Goal: Entertainment & Leisure: Consume media (video, audio)

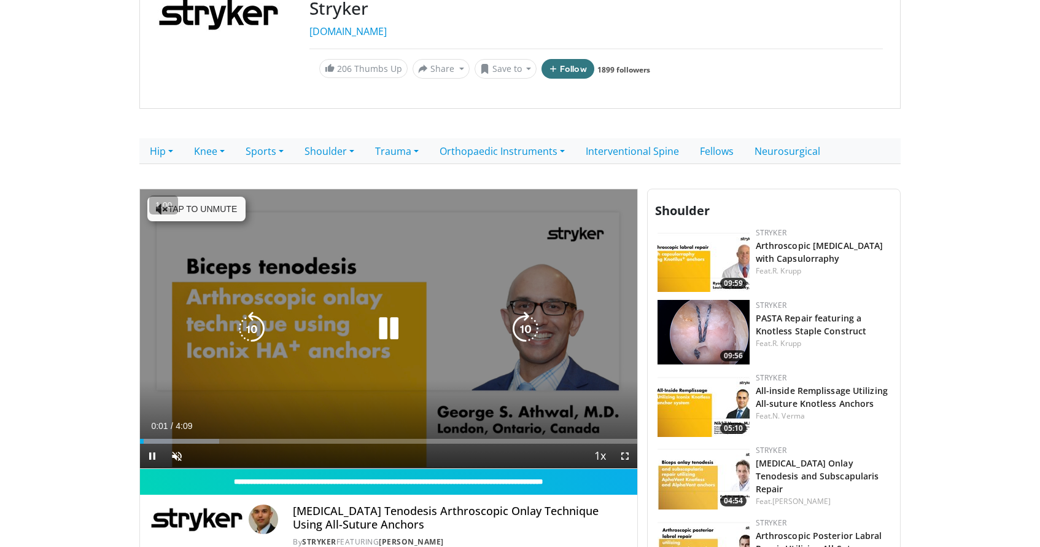
scroll to position [144, 0]
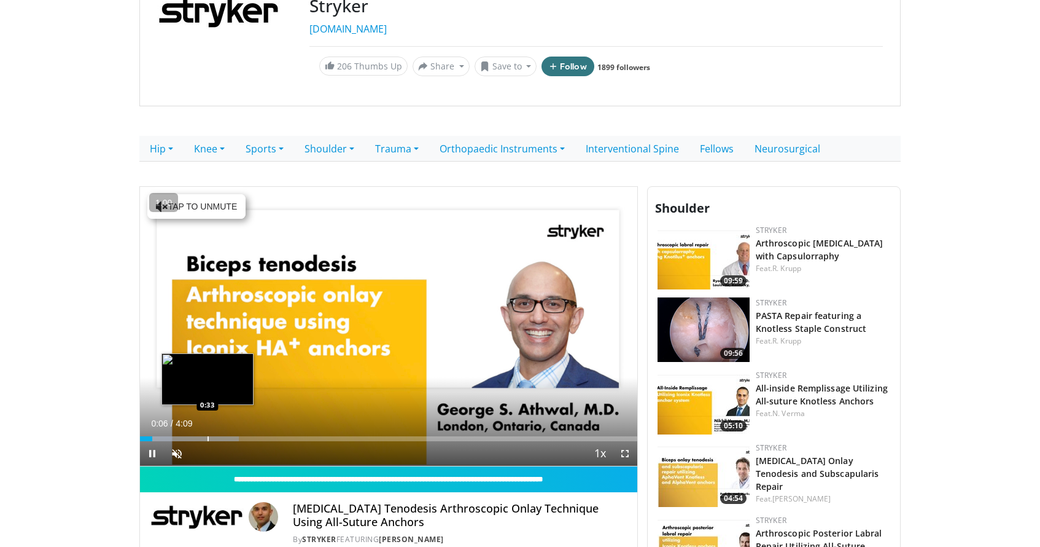
click at [208, 437] on div "Progress Bar" at bounding box center [208, 438] width 1 height 5
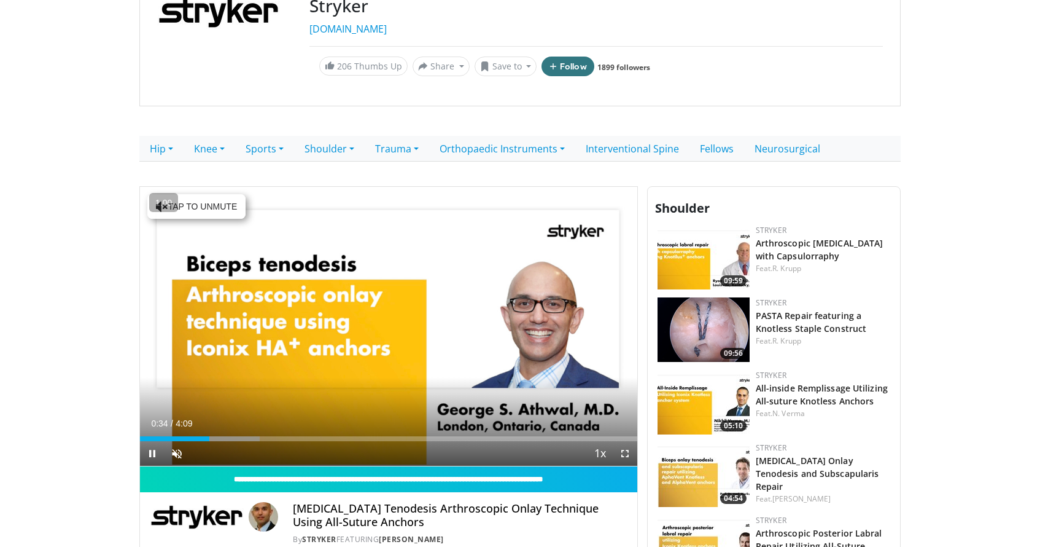
click at [273, 442] on div "Current Time 0:34 / Duration 4:09 Pause Skip Backward Skip Forward Unmute Loade…" at bounding box center [388, 453] width 497 height 25
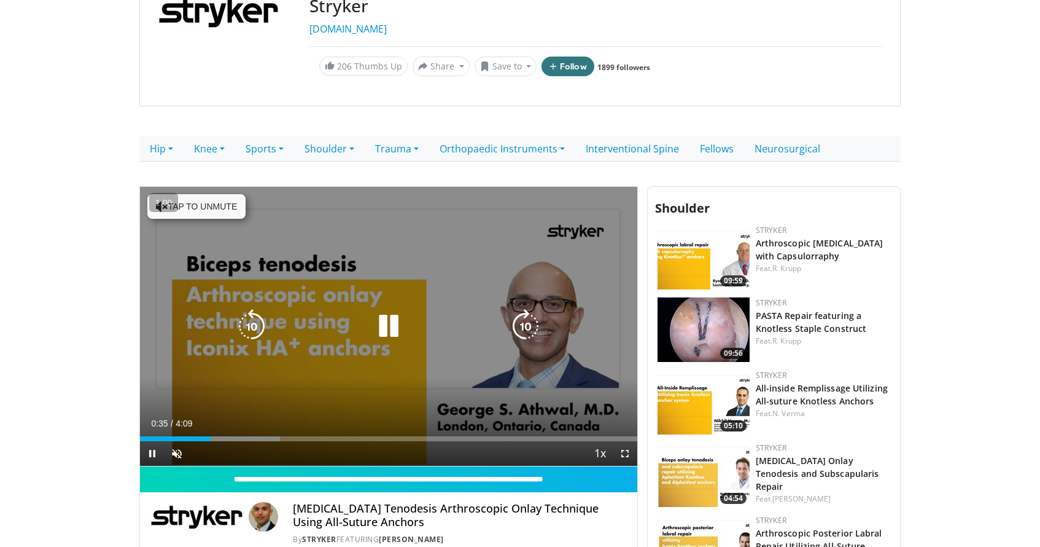
click at [273, 435] on video-js "**********" at bounding box center [388, 327] width 497 height 280
